Goal: Navigation & Orientation: Find specific page/section

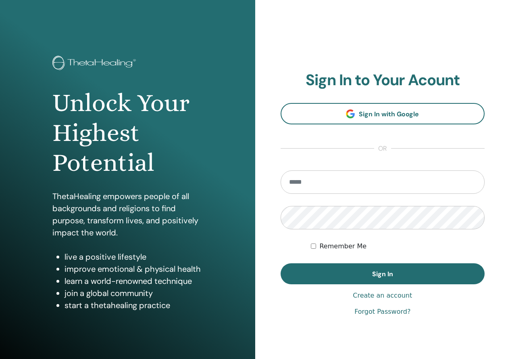
click at [332, 177] on input "email" at bounding box center [383, 181] width 204 height 23
type input "**********"
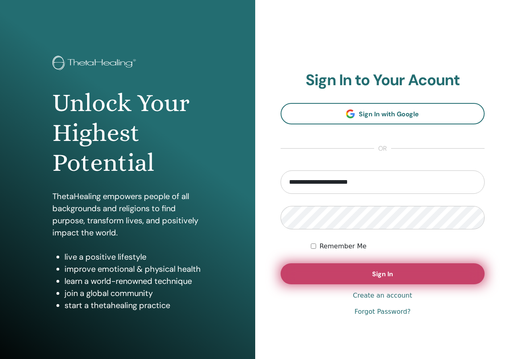
click at [299, 273] on button "Sign In" at bounding box center [383, 273] width 204 height 21
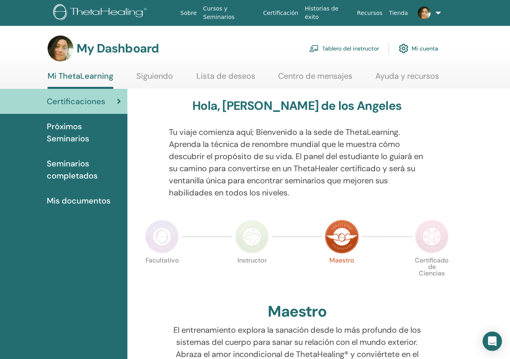
click at [345, 51] on link "Tablero del instructor" at bounding box center [344, 49] width 70 height 18
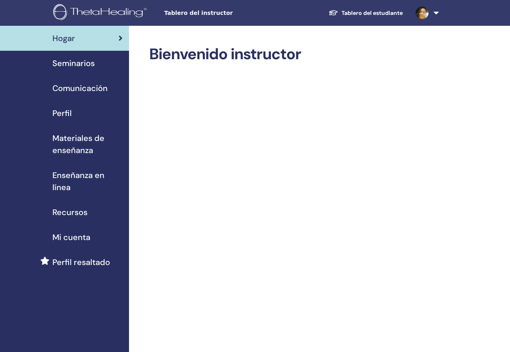
click at [61, 64] on span "Seminarios" at bounding box center [73, 63] width 42 height 12
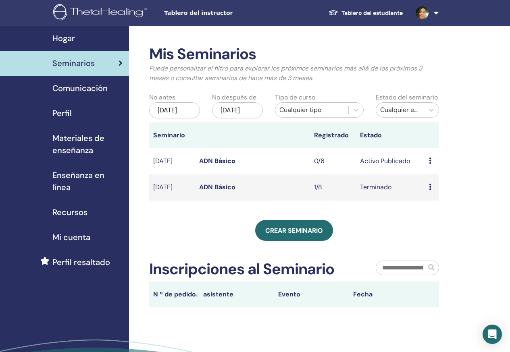
click at [66, 96] on link "Comunicación" at bounding box center [64, 88] width 129 height 25
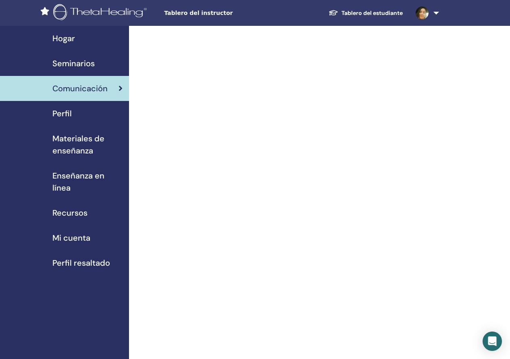
click at [437, 13] on link at bounding box center [425, 13] width 33 height 26
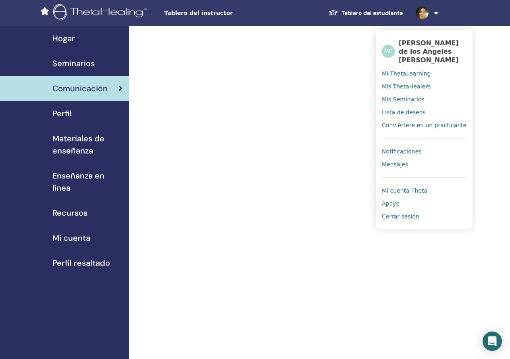
click at [410, 219] on span "Cerrar sesión" at bounding box center [401, 216] width 38 height 7
